Goal: Information Seeking & Learning: Learn about a topic

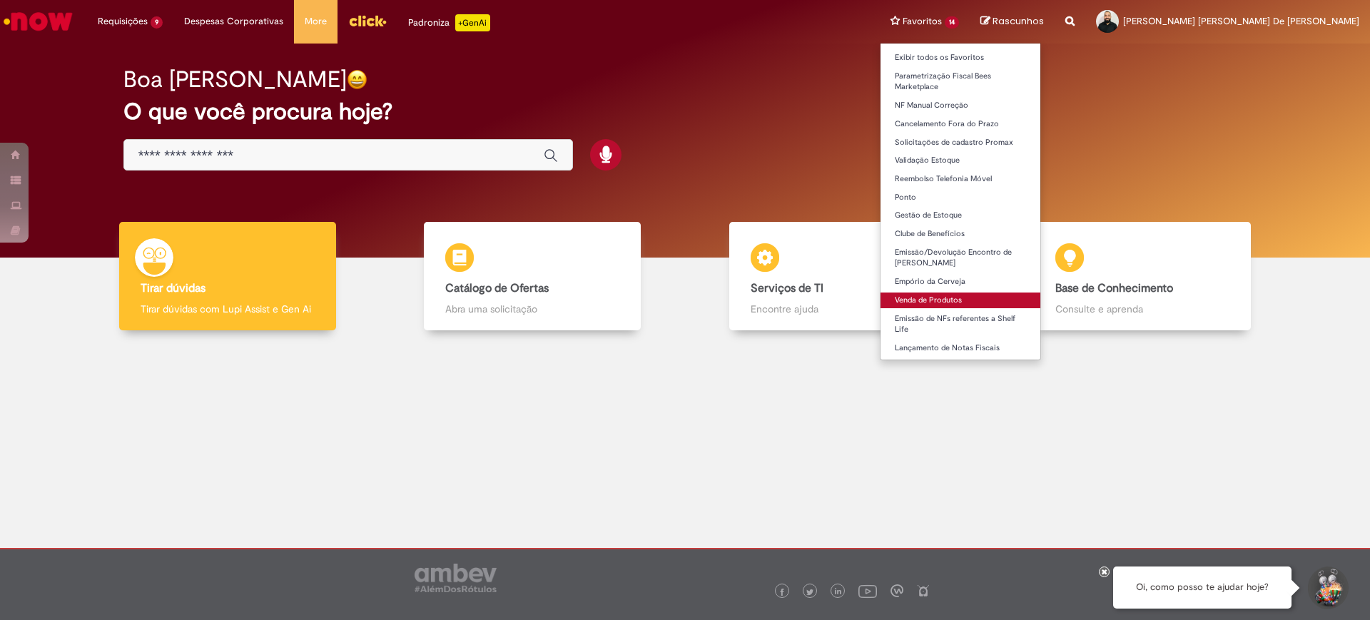
click at [1018, 295] on link "Venda de Produtos" at bounding box center [960, 301] width 160 height 16
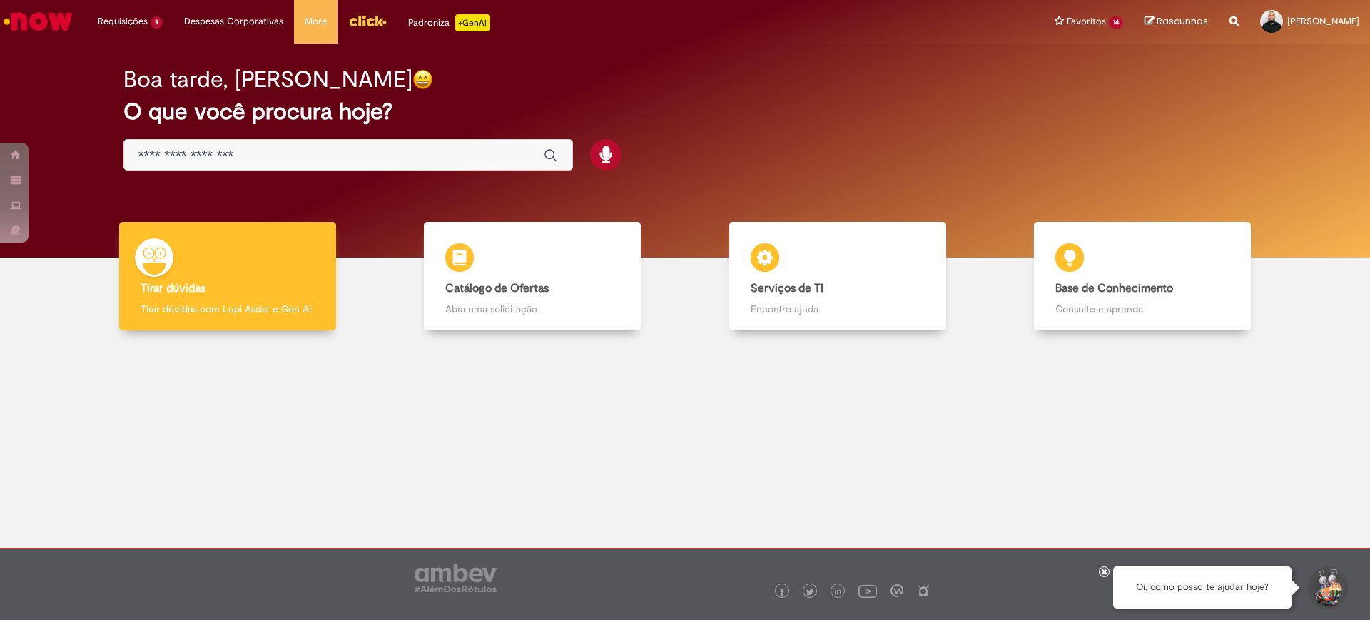
click at [773, 438] on div at bounding box center [685, 446] width 1348 height 210
click at [873, 88] on div "Boa tarde, [PERSON_NAME]" at bounding box center [685, 79] width 1124 height 25
click at [398, 145] on div "Global" at bounding box center [347, 155] width 449 height 32
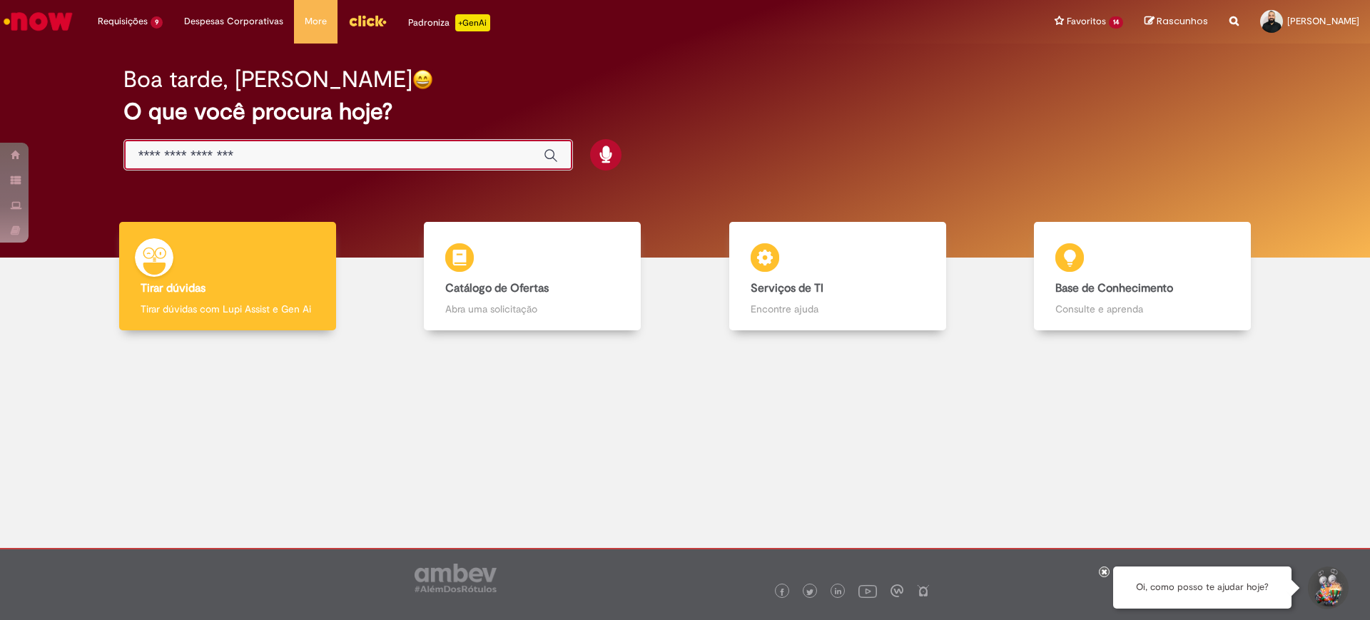
click at [395, 151] on input "Basta digitar aqui" at bounding box center [333, 156] width 391 height 16
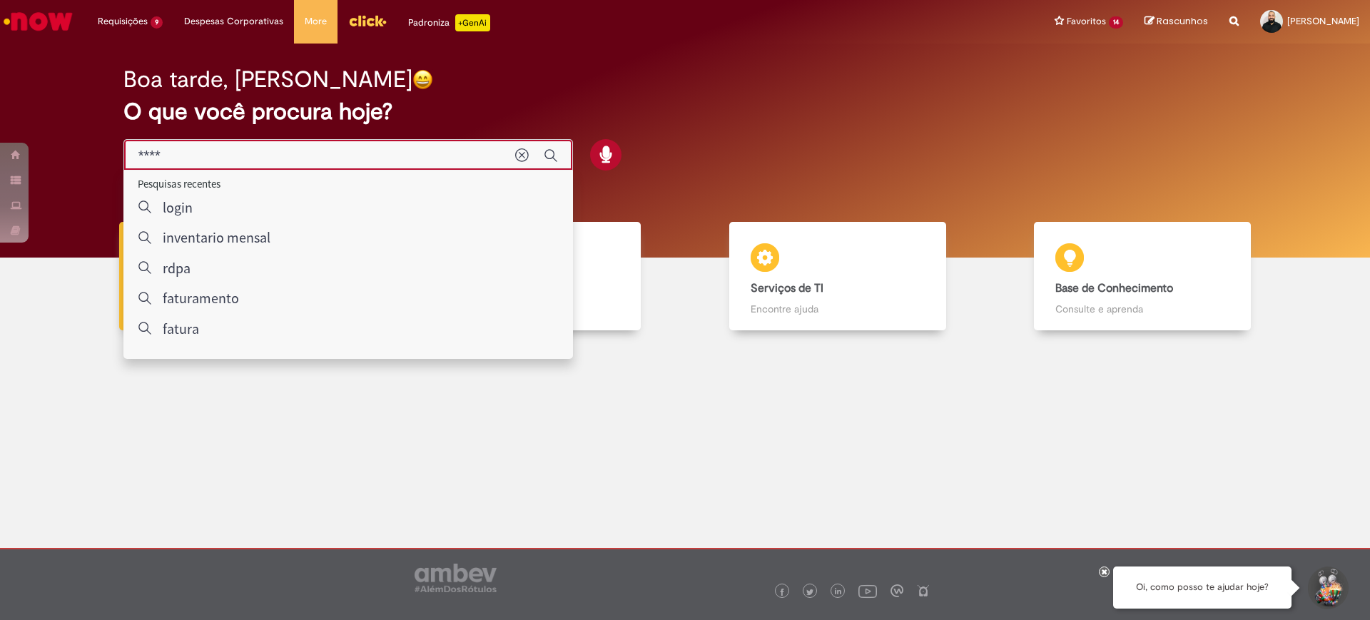
type input "*****"
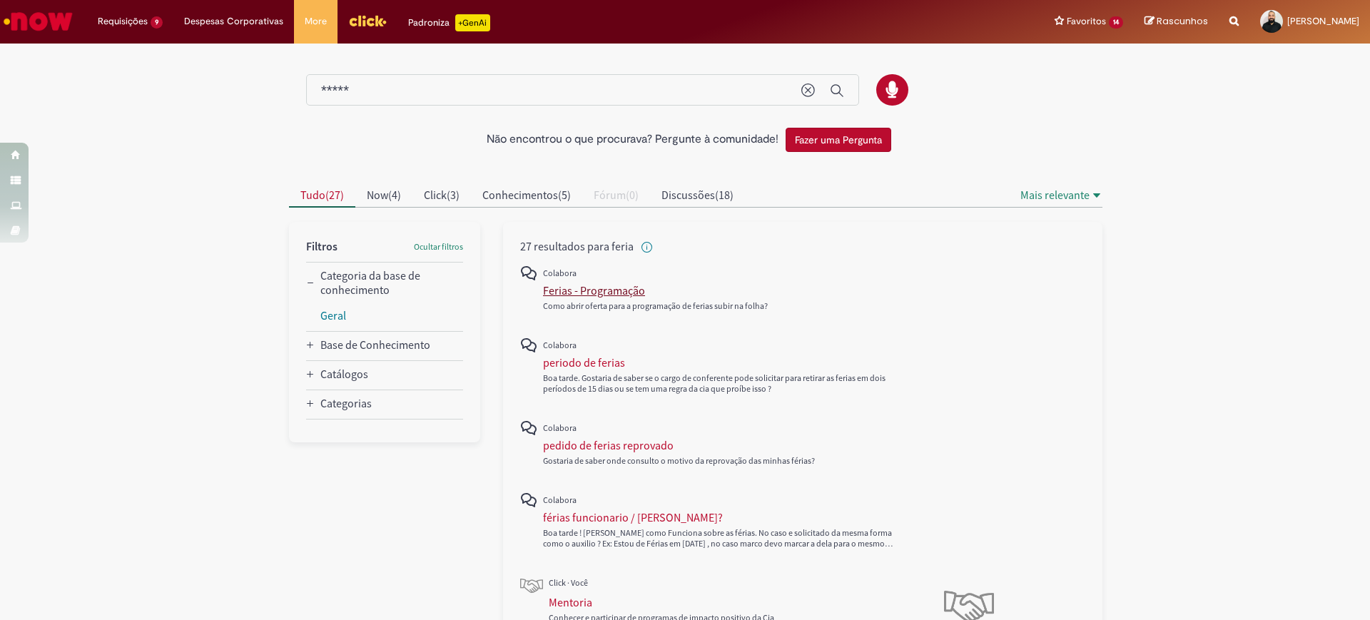
click at [597, 290] on div "Ferias - Programação" at bounding box center [594, 290] width 102 height 14
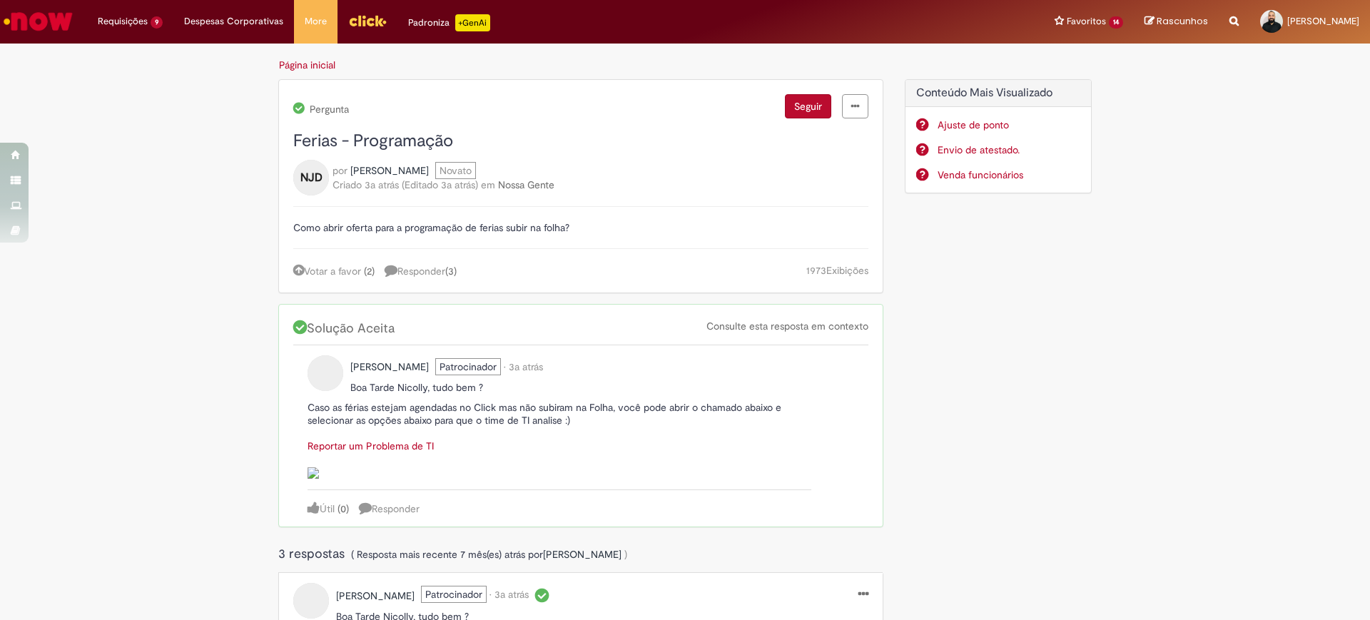
click at [356, 25] on img "Menu Cabeçalho" at bounding box center [367, 20] width 39 height 21
